Goal: Task Accomplishment & Management: Complete application form

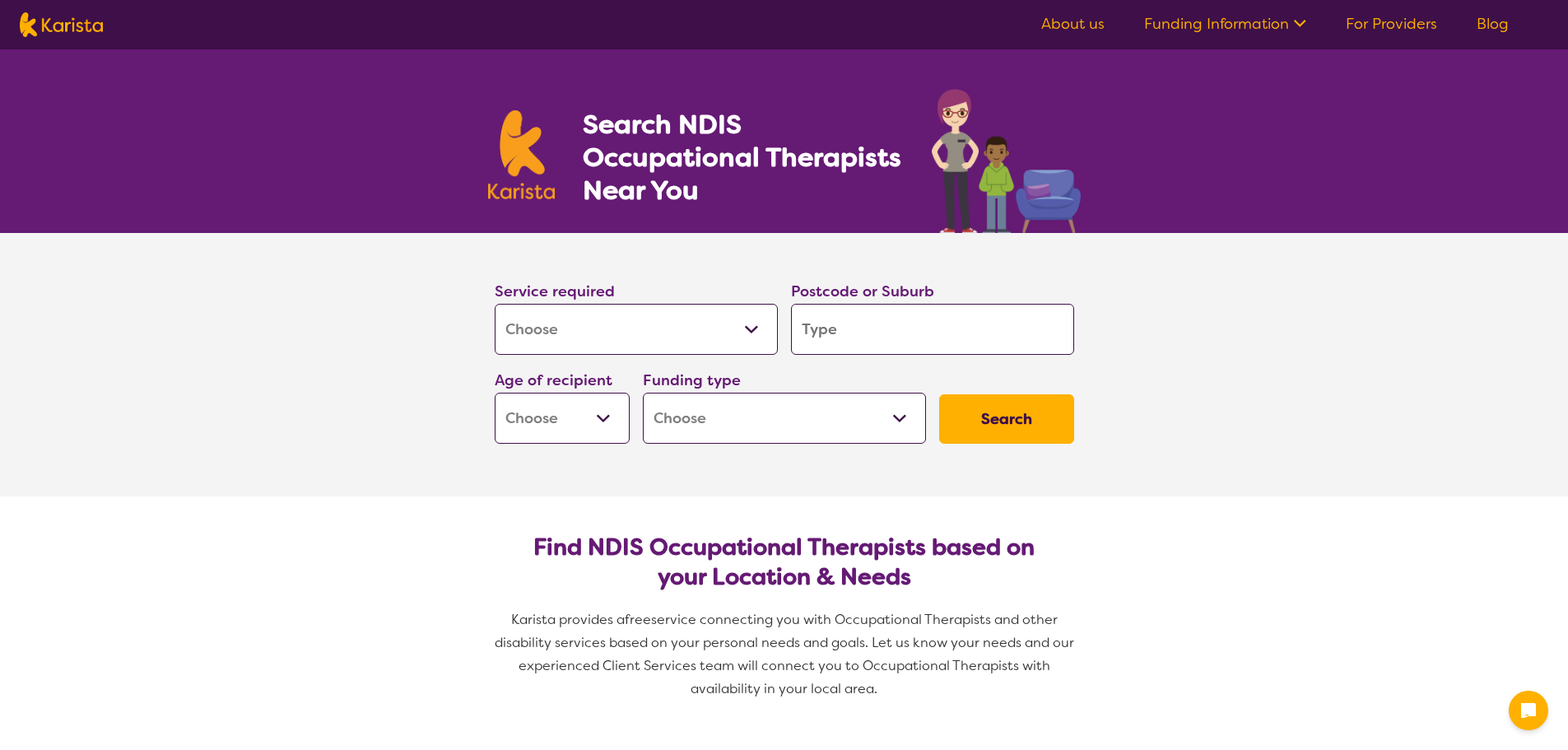
select select "[MEDICAL_DATA]"
click at [818, 333] on input "search" at bounding box center [932, 328] width 283 height 51
type input "3"
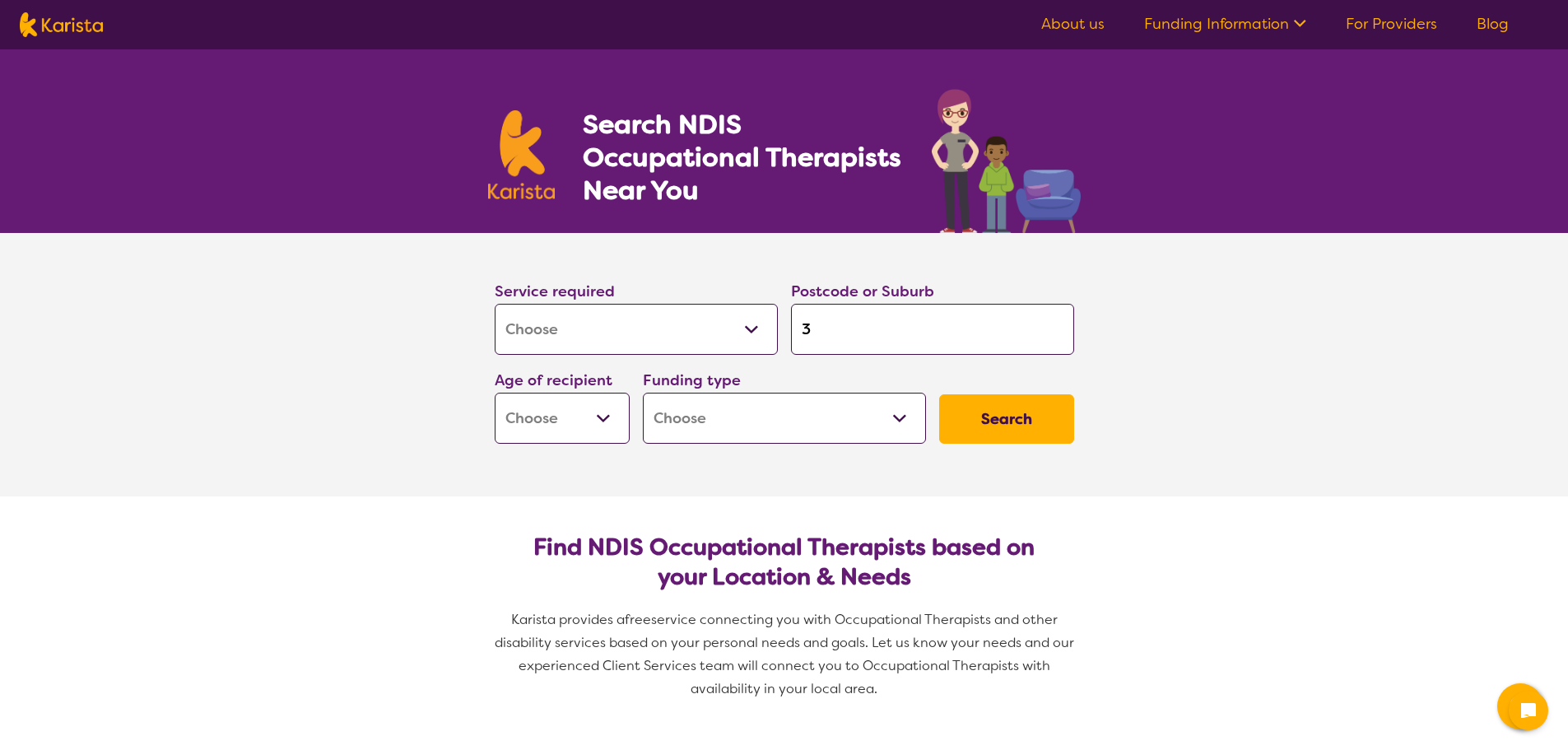
type input "33"
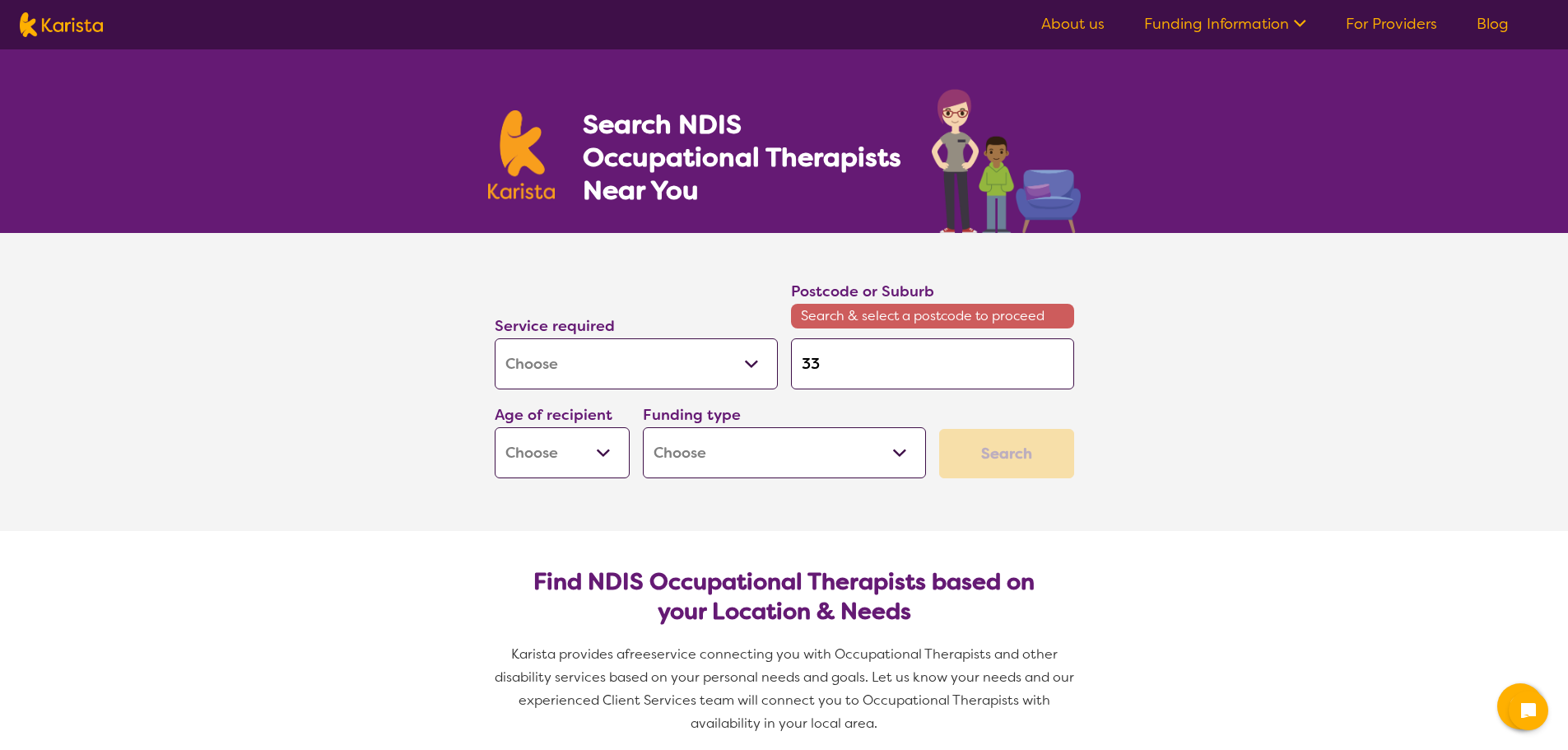
type input "333"
type input "3336"
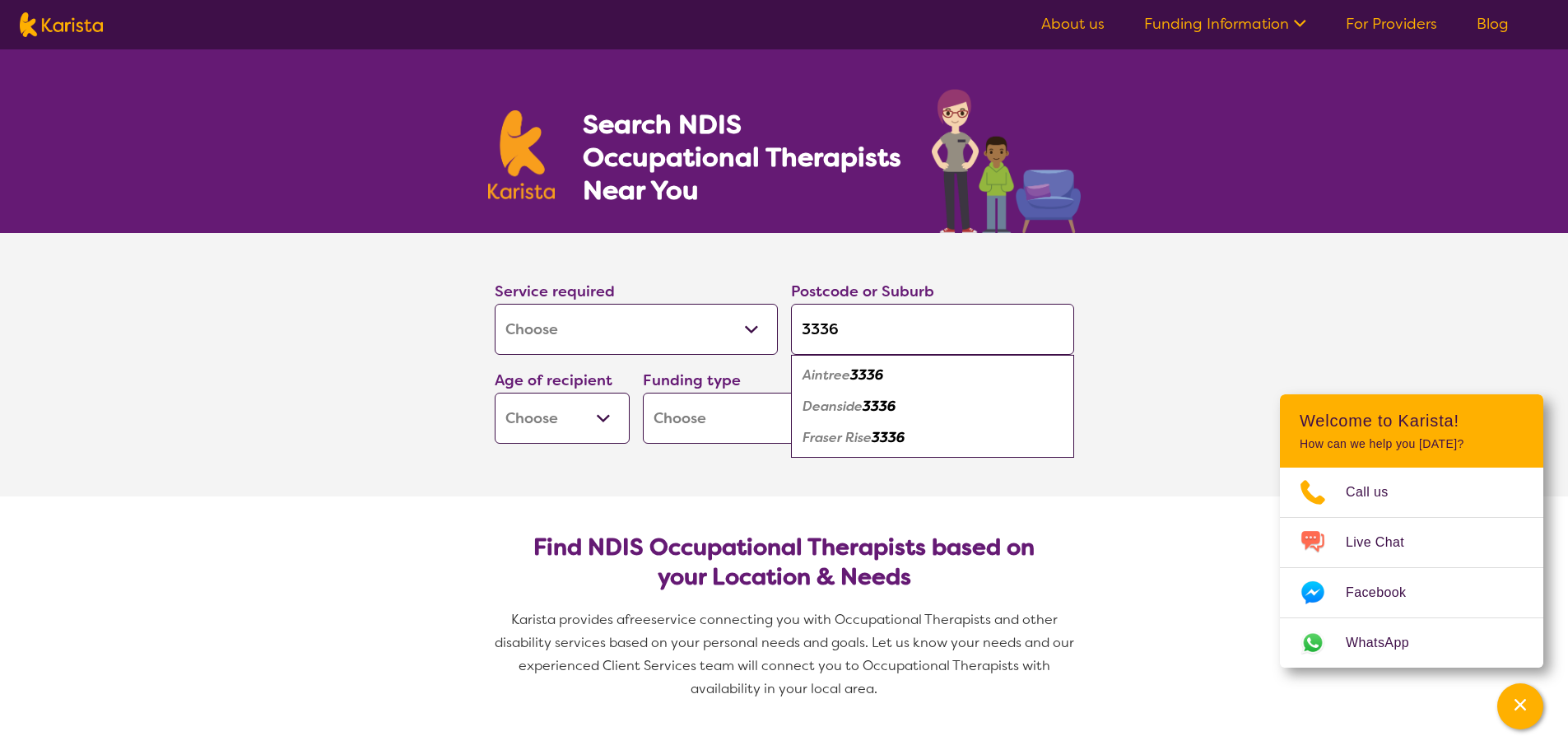
type input "3336"
click at [851, 379] on em "Aintree" at bounding box center [827, 375] width 48 height 17
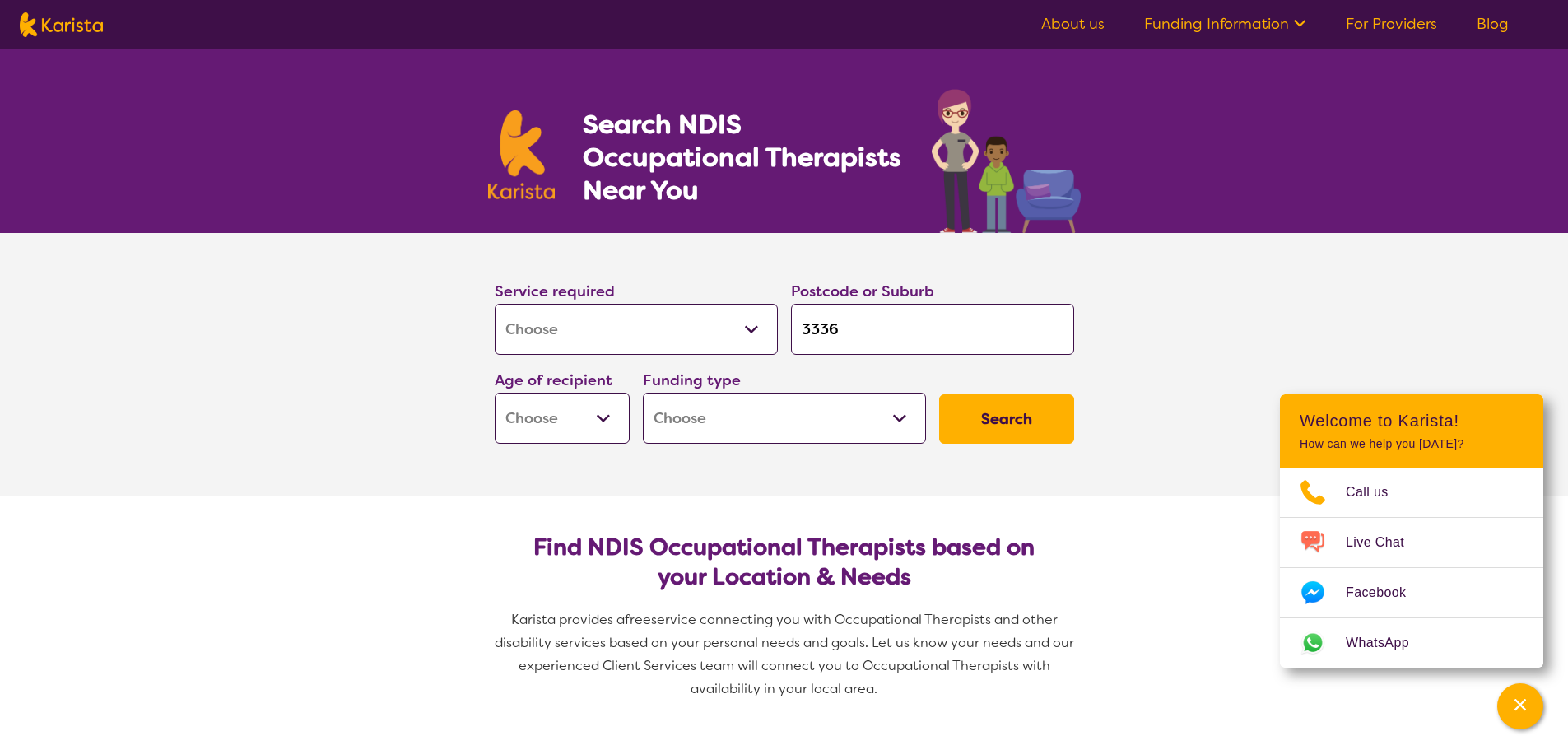
click at [703, 424] on select "Home Care Package (HCP) National Disability Insurance Scheme (NDIS) I don't know" at bounding box center [784, 417] width 283 height 51
select select "HCP"
click at [643, 392] on select "Home Care Package (HCP) National Disability Insurance Scheme (NDIS) I don't know" at bounding box center [784, 417] width 283 height 51
select select "HCP"
click at [605, 416] on select "Early Childhood - 0 to 9 Child - 10 to 11 Adolescent - 12 to 17 Adult - 18 to 6…" at bounding box center [562, 417] width 135 height 51
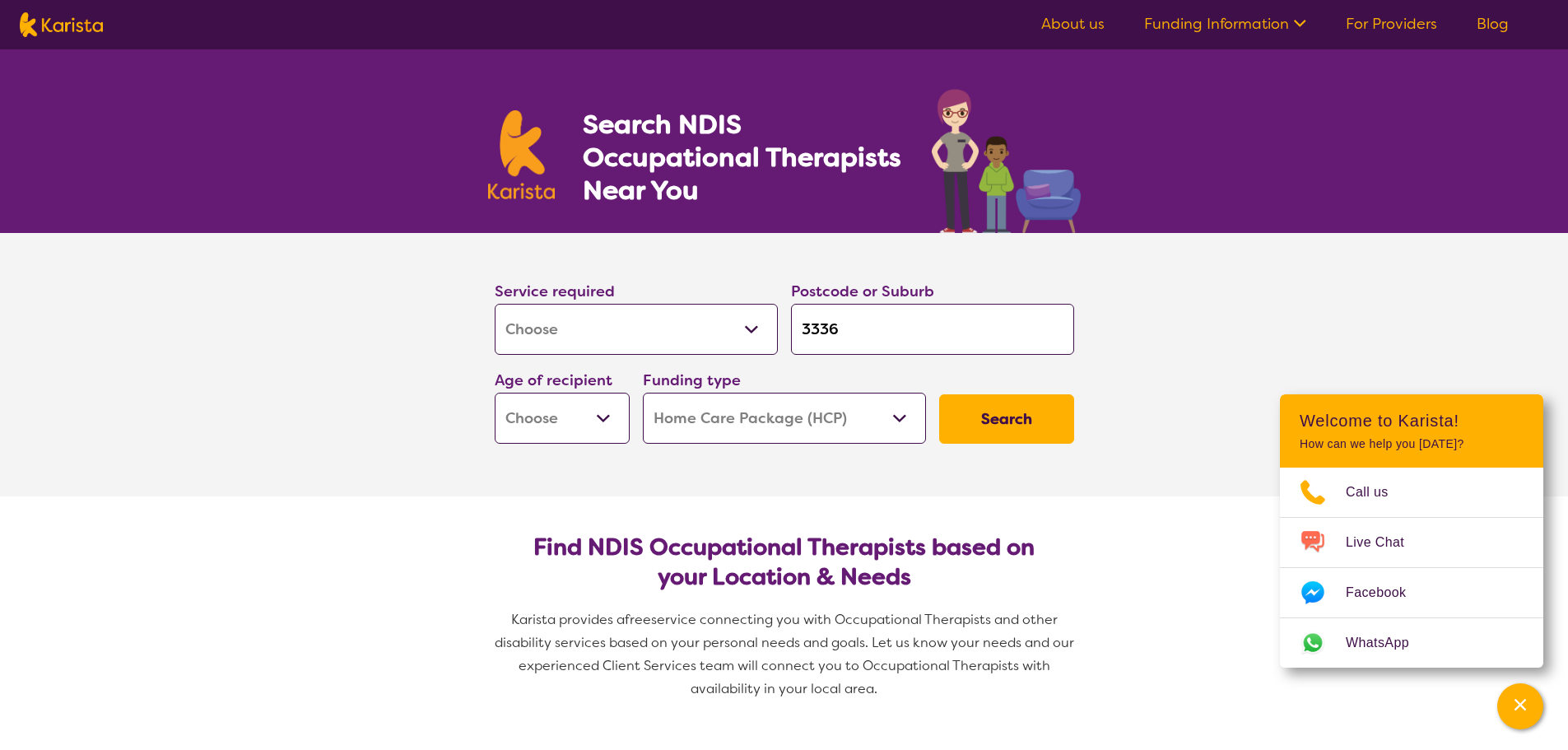
select select "AG"
click at [495, 392] on select "Early Childhood - 0 to 9 Child - 10 to 11 Adolescent - 12 to 17 Adult - 18 to 6…" at bounding box center [562, 417] width 135 height 51
select select "AG"
click at [1050, 422] on button "Search" at bounding box center [1007, 419] width 135 height 50
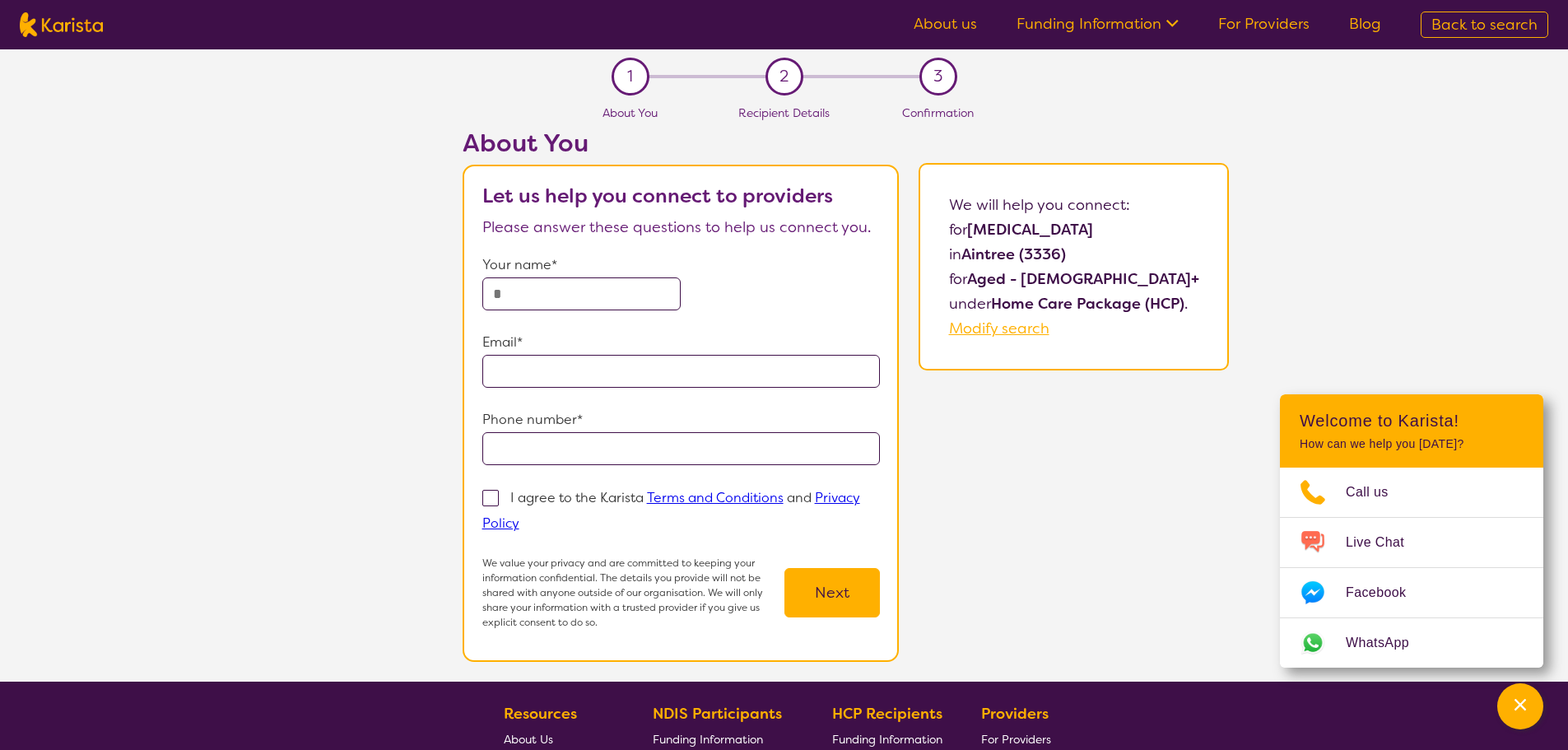
click at [571, 304] on input "text" at bounding box center [582, 293] width 199 height 33
type input "*"
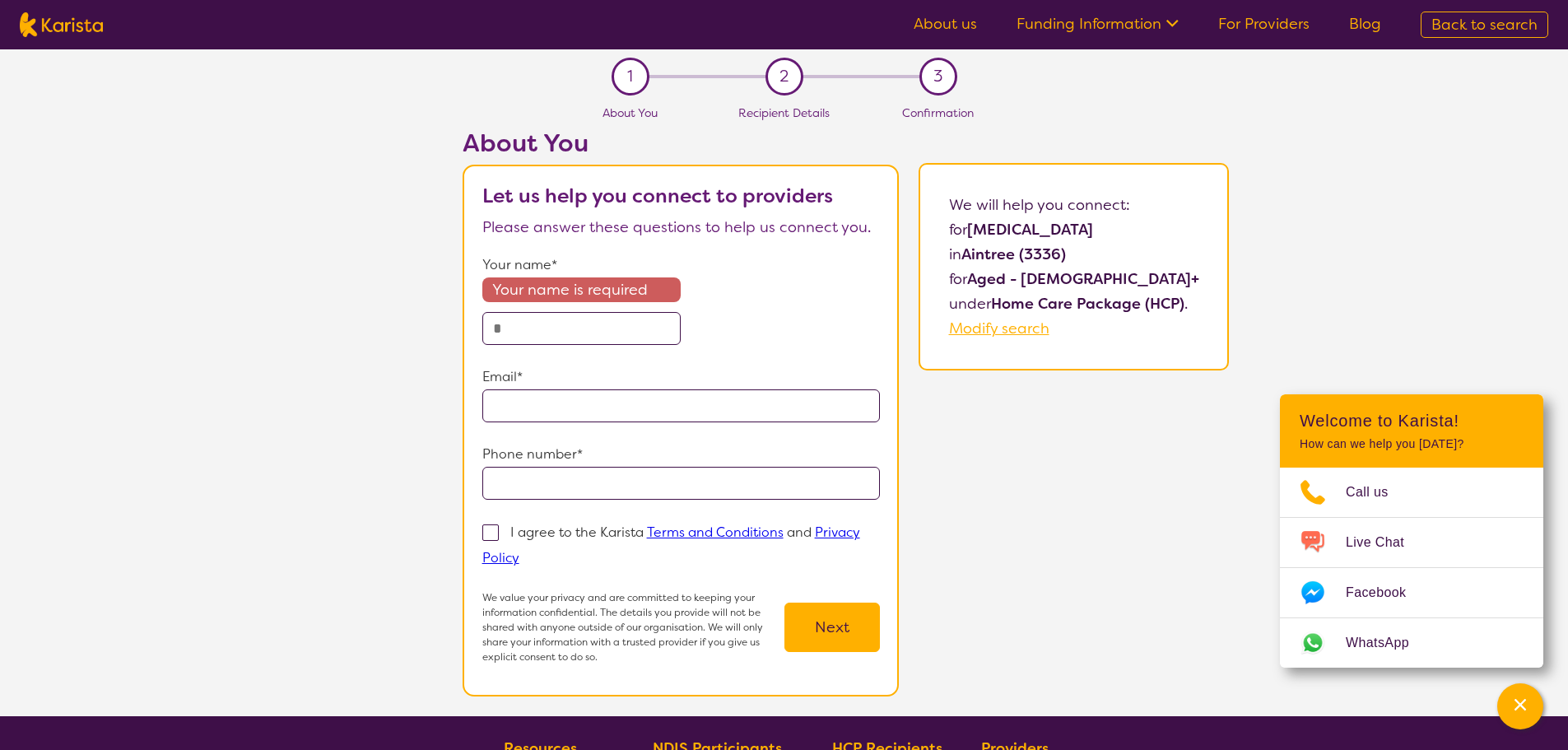
select select "[MEDICAL_DATA]"
select select "AG"
select select "HCP"
select select "[MEDICAL_DATA]"
select select "AG"
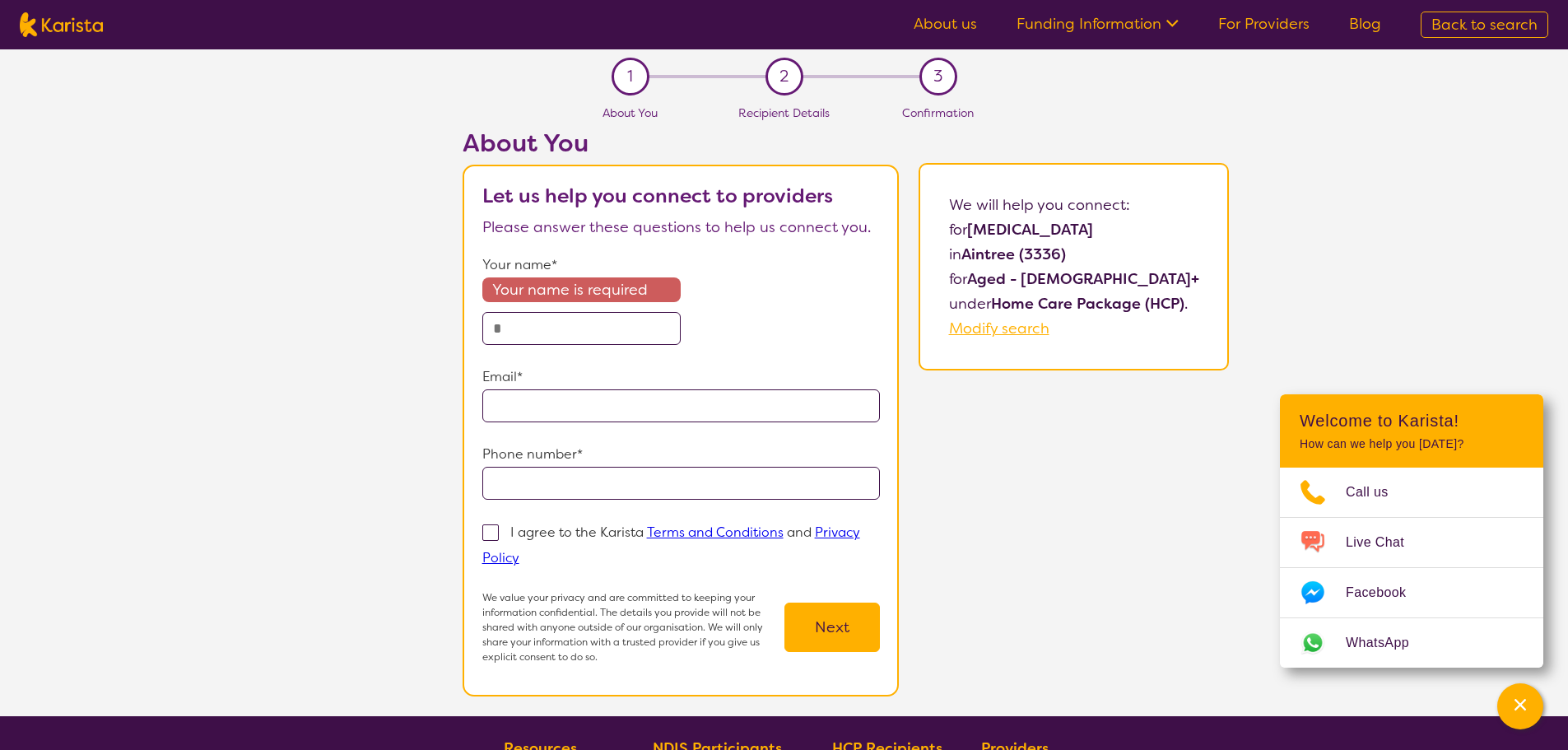
select select "HCP"
